Goal: Task Accomplishment & Management: Manage account settings

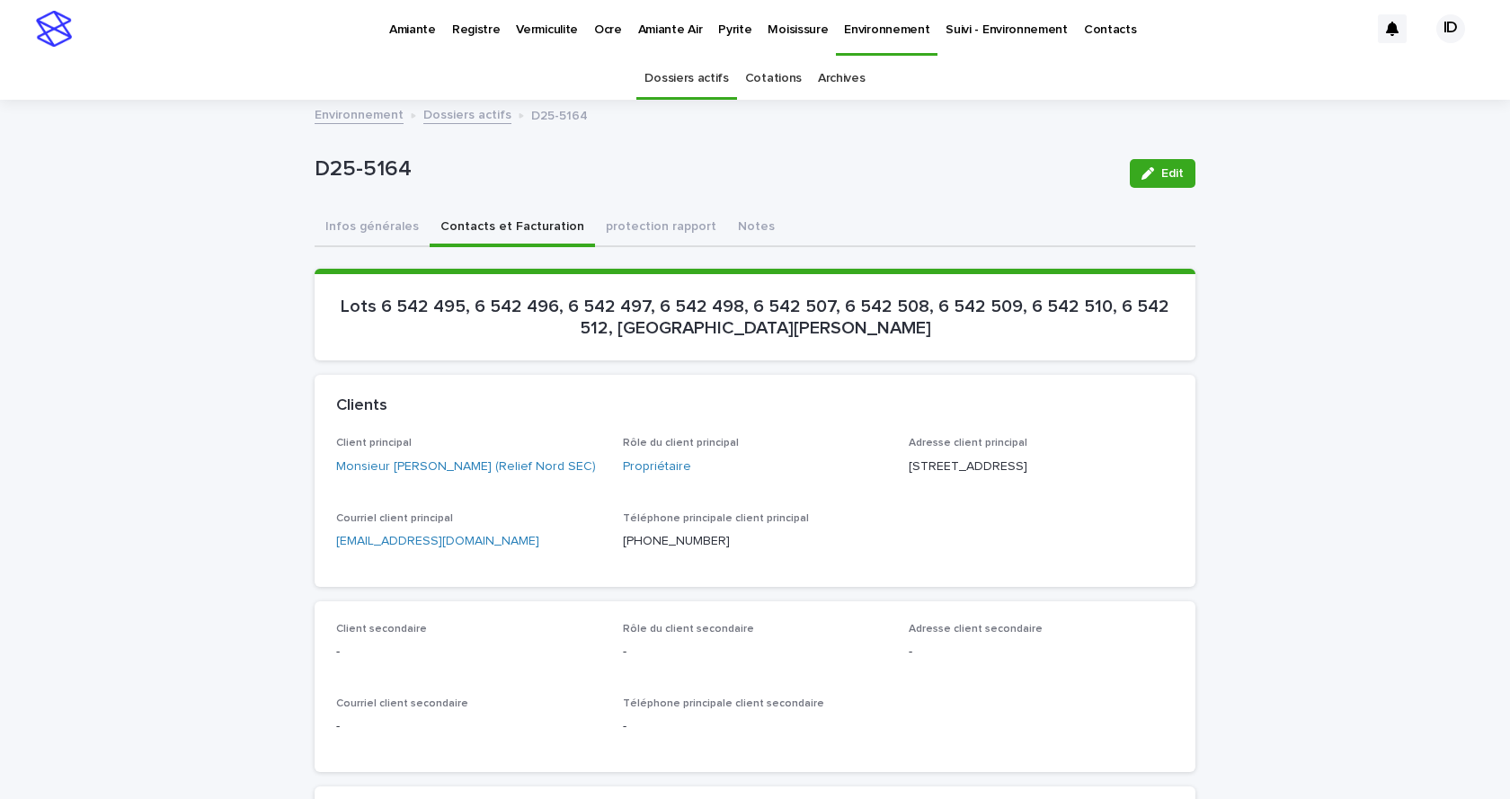
click at [718, 30] on p "Pyrite" at bounding box center [734, 19] width 33 height 38
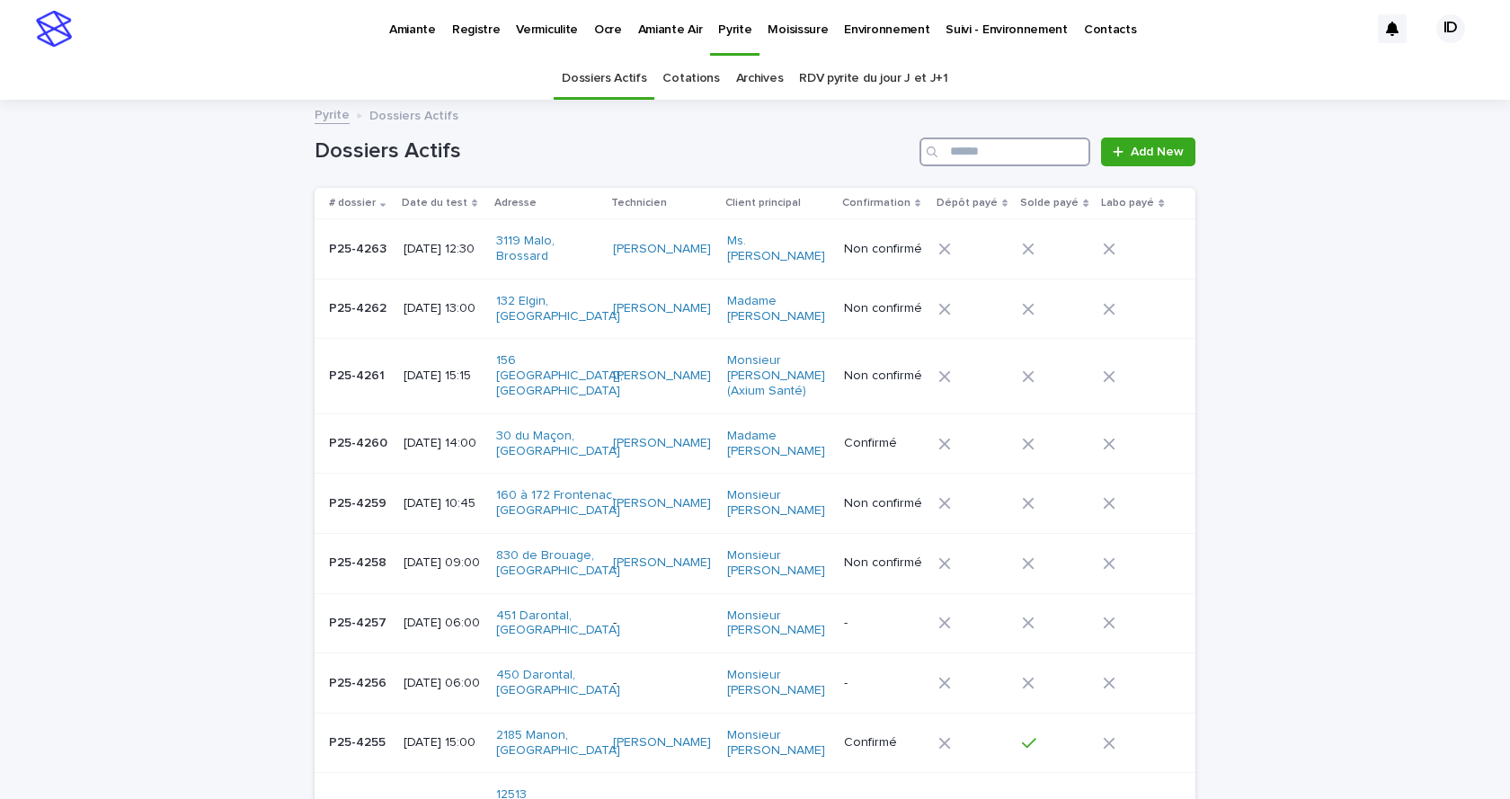
click at [1017, 154] on input "Search" at bounding box center [1004, 152] width 171 height 29
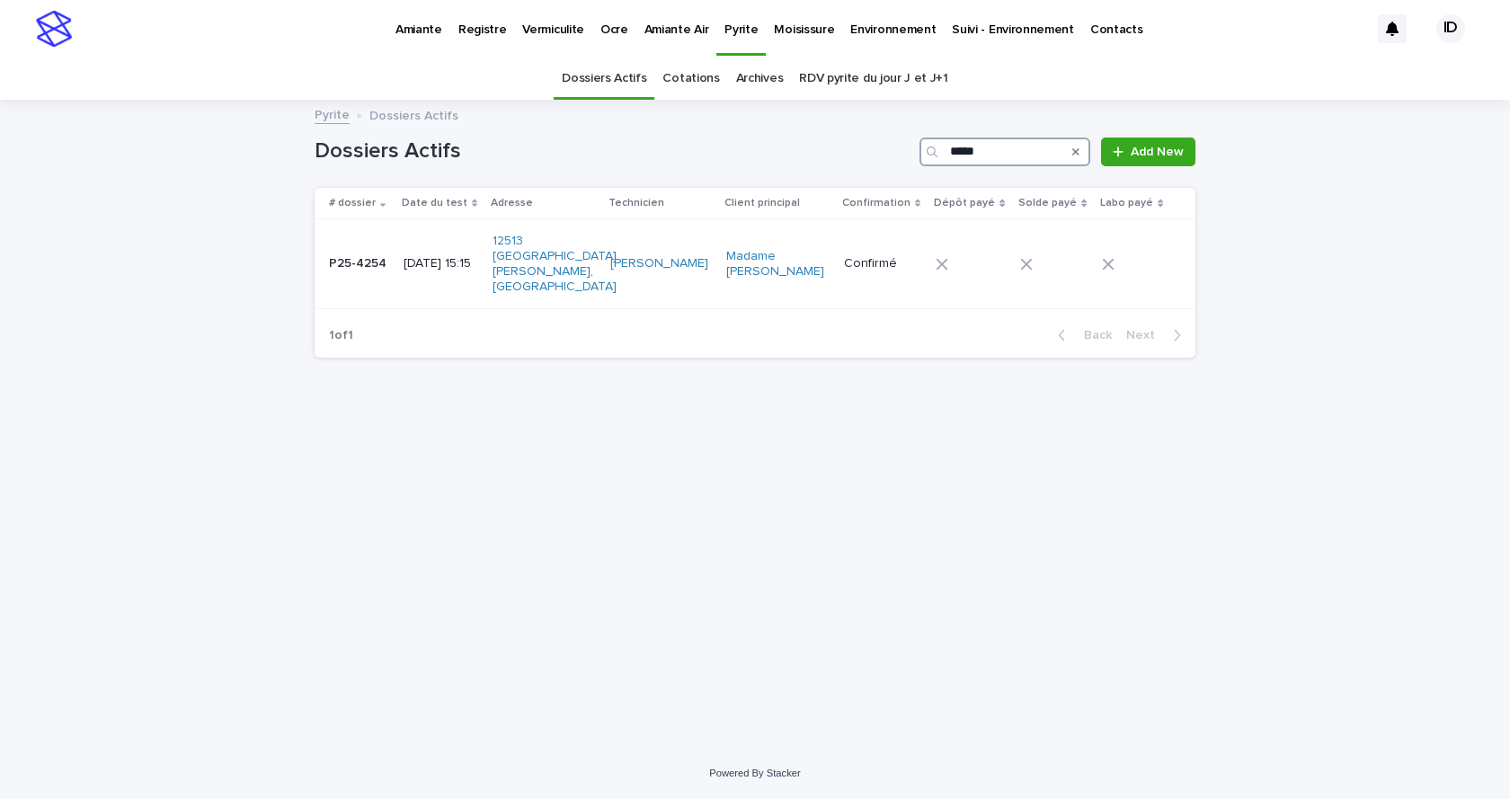
type input "*****"
click at [432, 278] on td "[DATE] 15:15" at bounding box center [440, 264] width 89 height 90
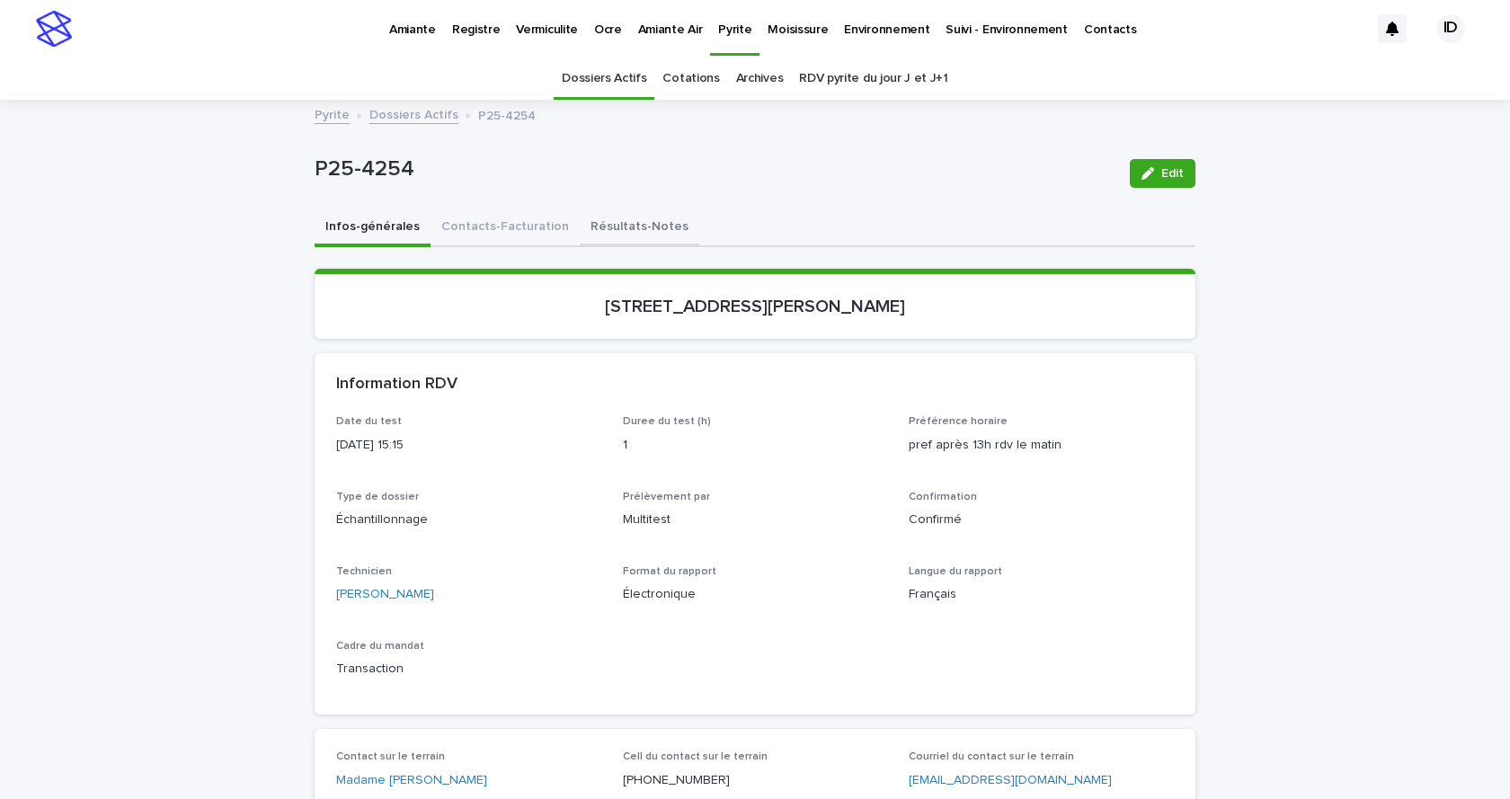
click at [510, 225] on button "Contacts-Facturation" at bounding box center [505, 228] width 149 height 38
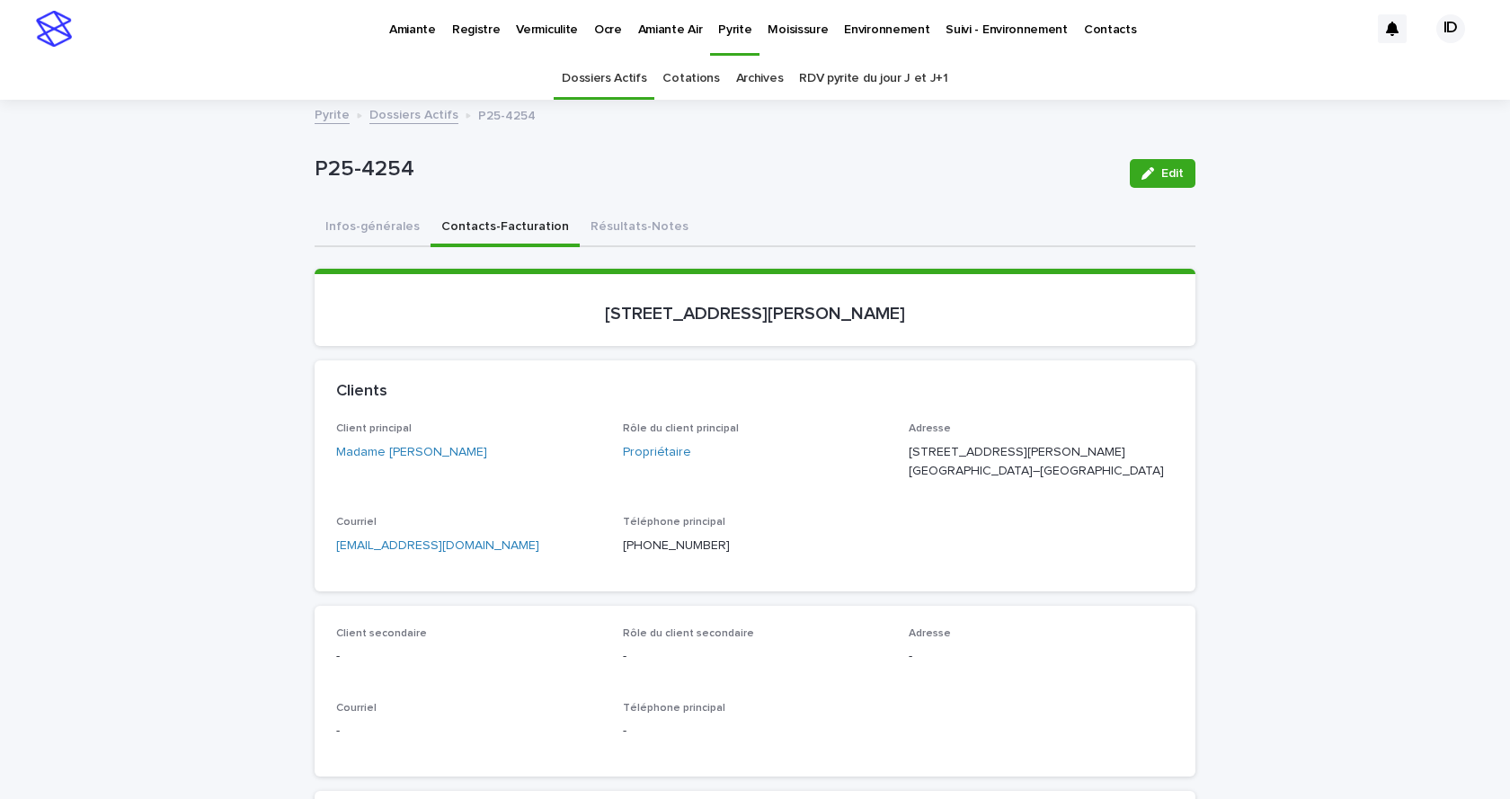
click at [1176, 170] on span "Edit" at bounding box center [1172, 173] width 22 height 13
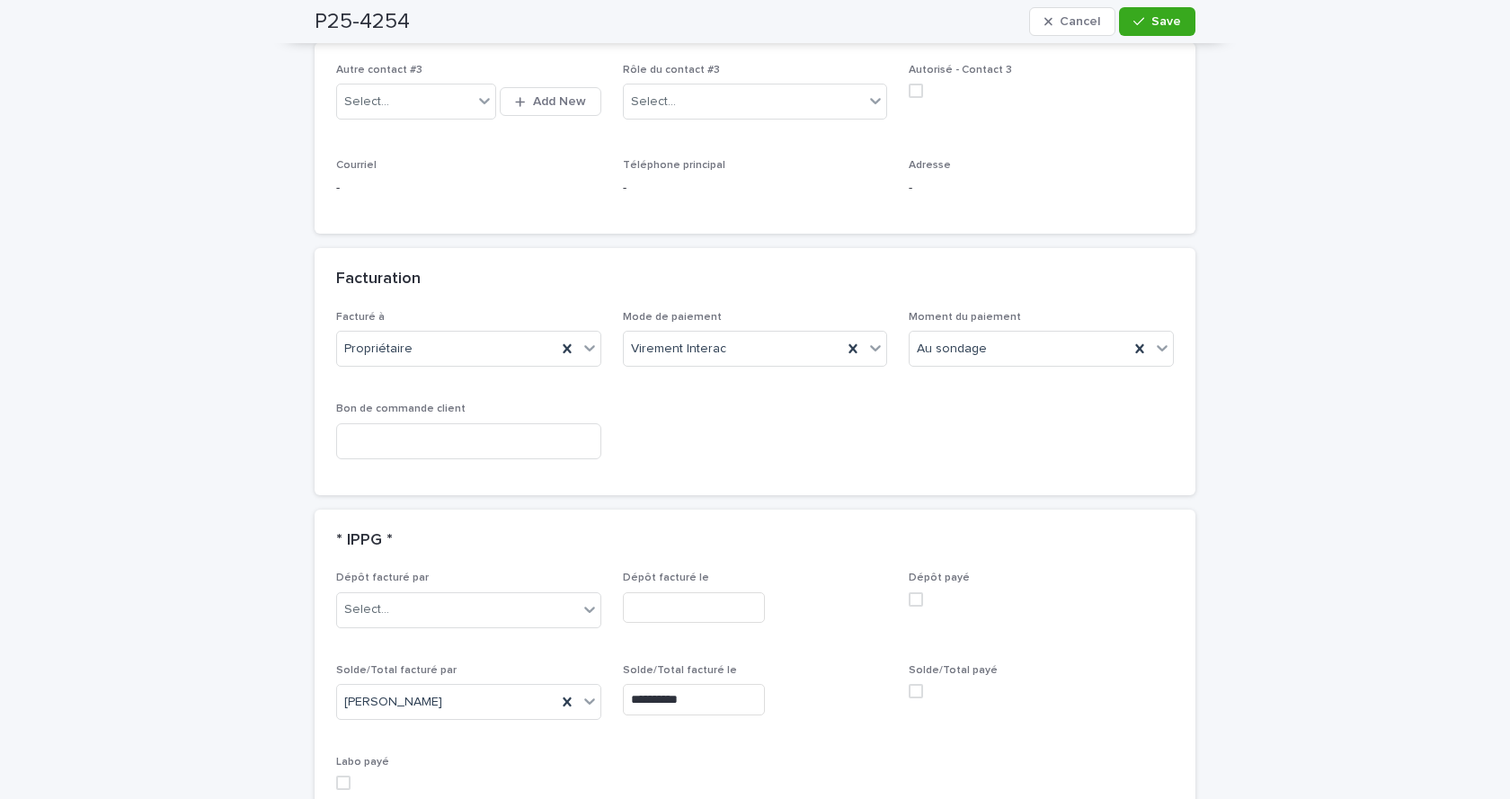
scroll to position [1348, 0]
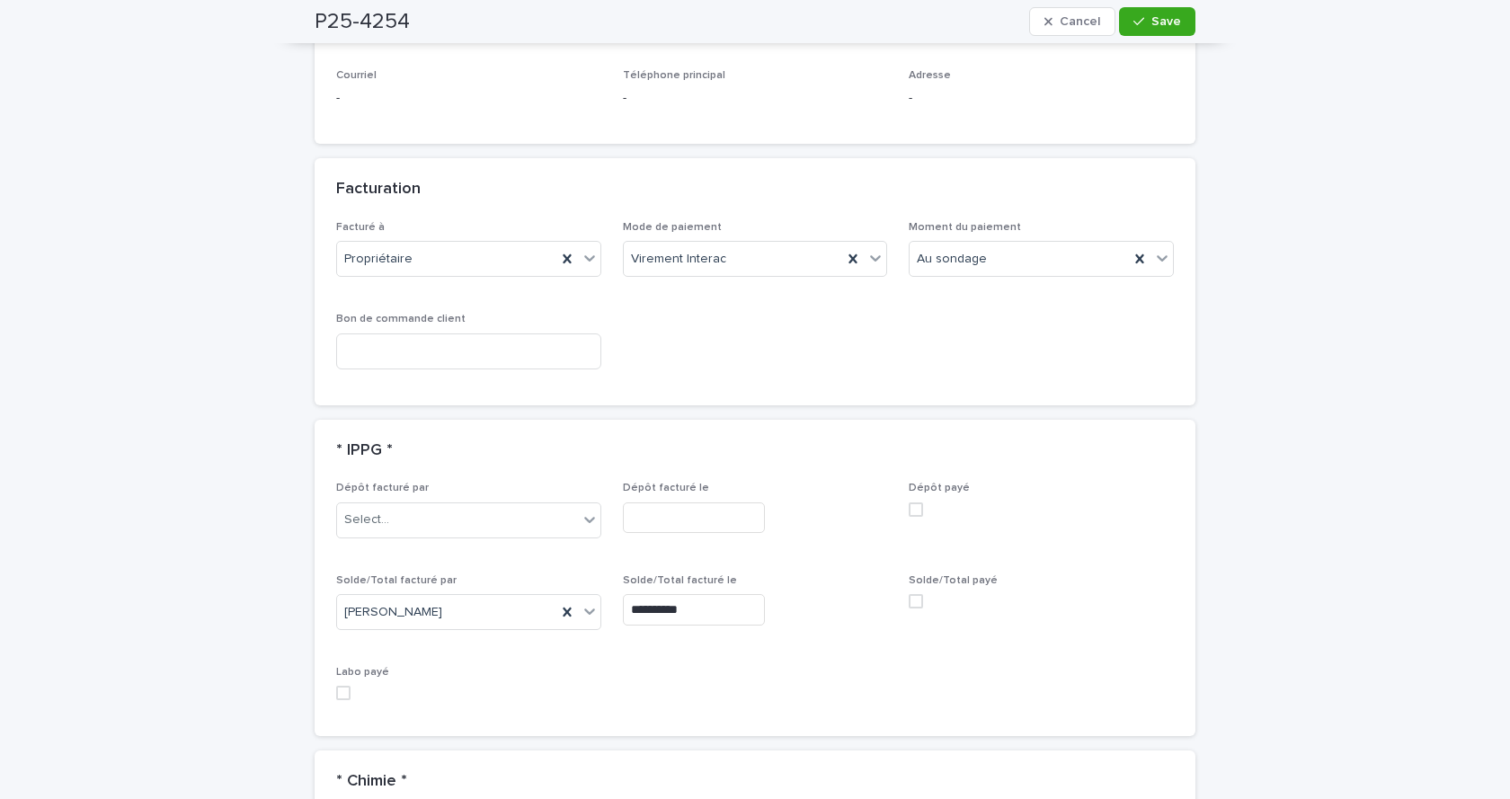
click at [913, 599] on span at bounding box center [916, 601] width 14 height 14
click at [1127, 20] on button "Save" at bounding box center [1157, 21] width 76 height 29
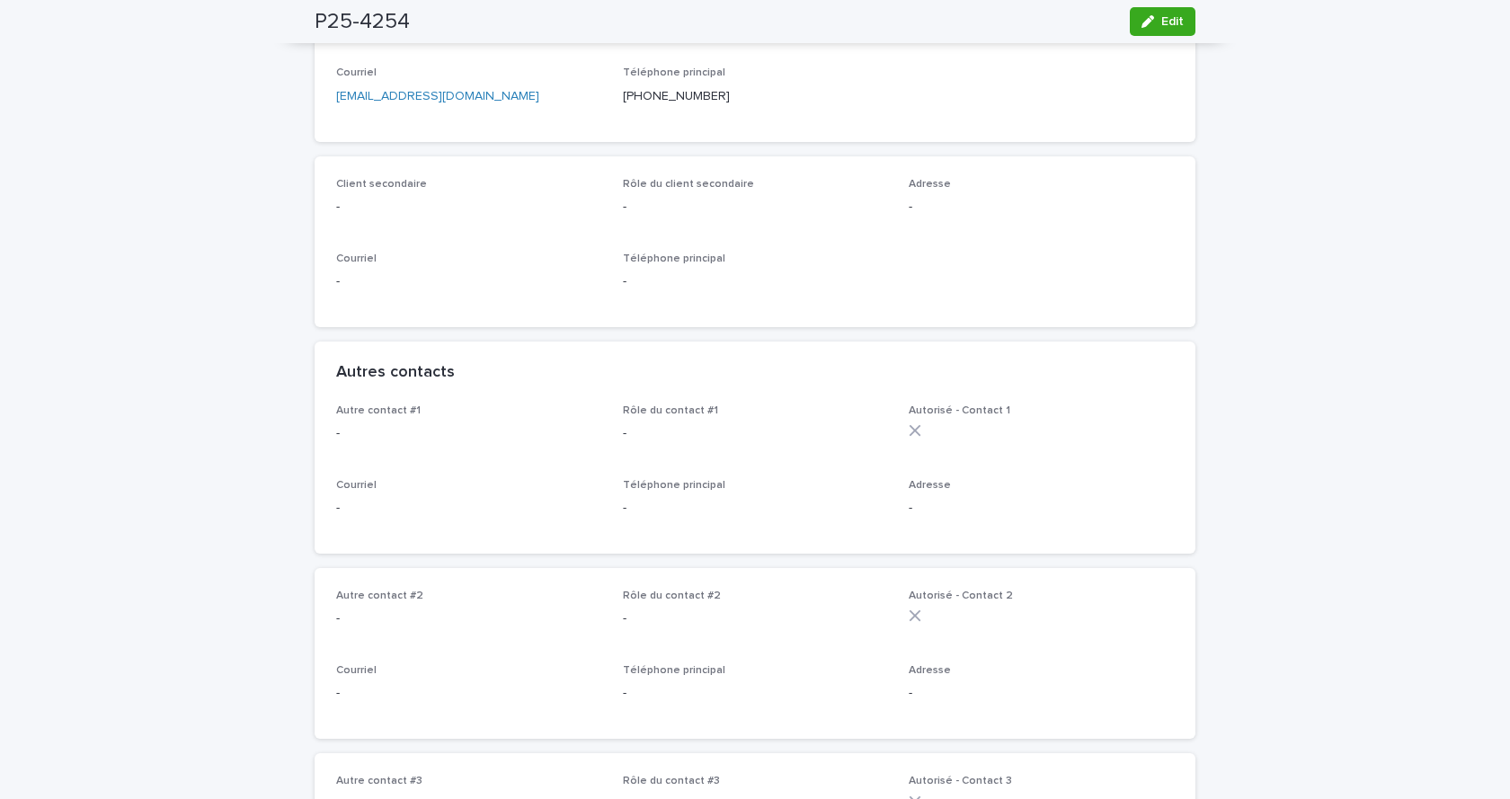
scroll to position [0, 0]
